Goal: Find specific page/section: Find specific page/section

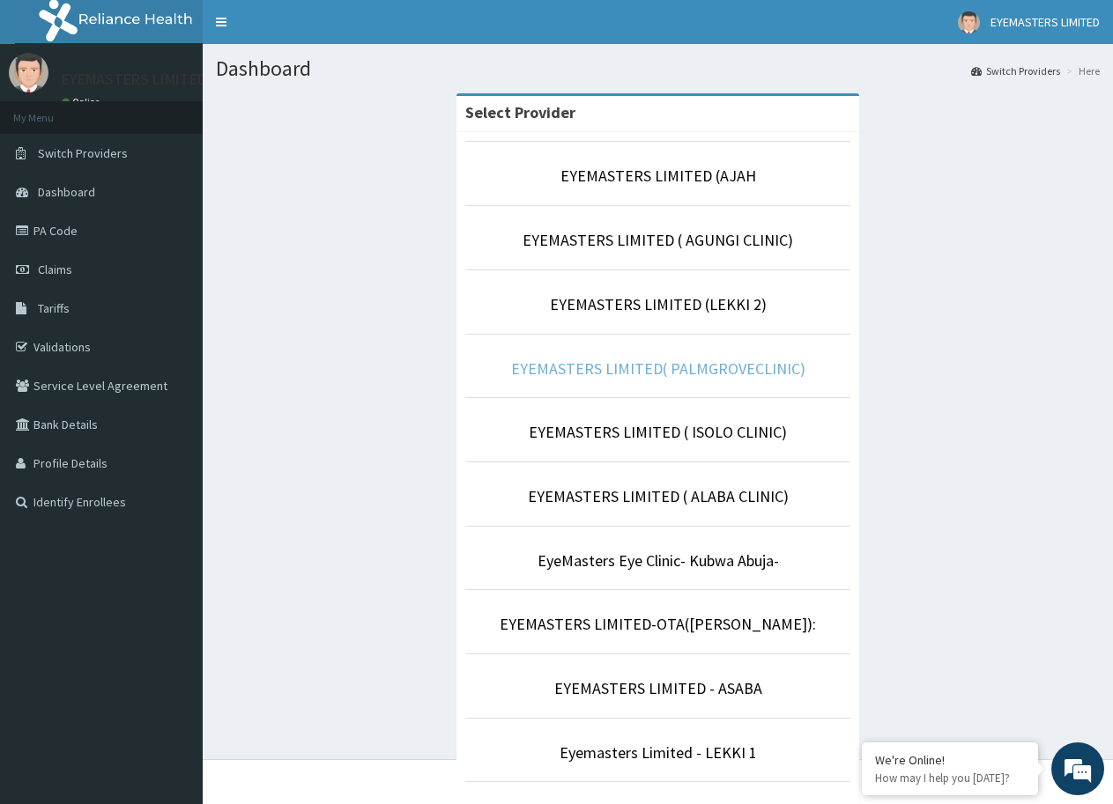
click at [641, 373] on link "EYEMASTERS LIMITED( PALMGROVECLINIC)" at bounding box center [658, 369] width 294 height 20
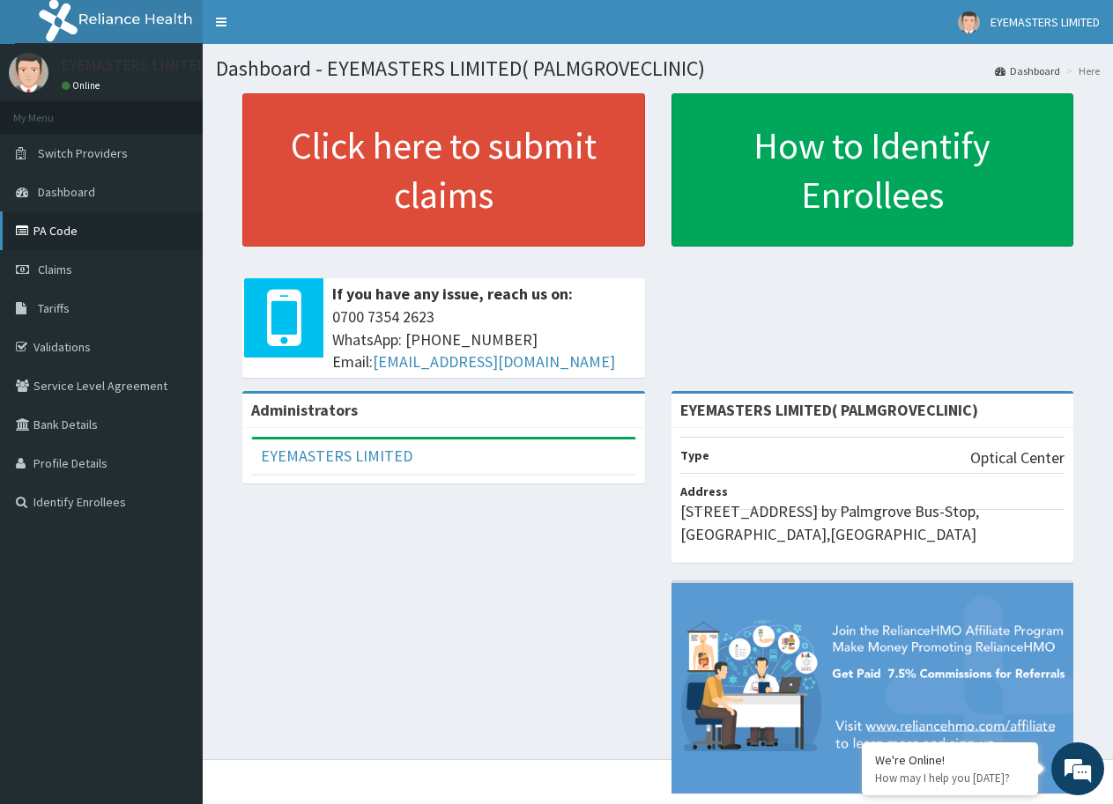
click at [91, 241] on link "PA Code" at bounding box center [101, 230] width 203 height 39
